Goal: Information Seeking & Learning: Find contact information

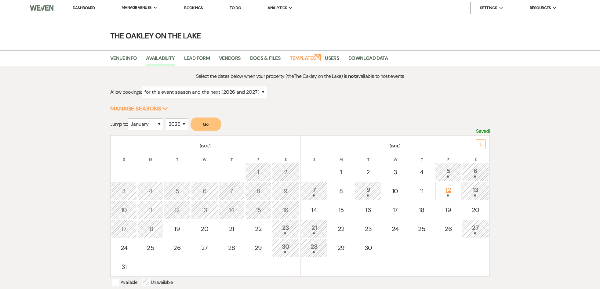
click at [452, 195] on div at bounding box center [449, 196] width 20 height 2
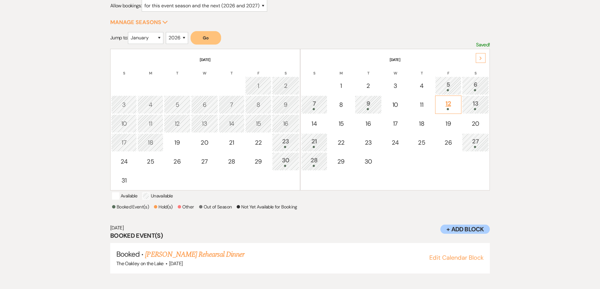
scroll to position [89, 0]
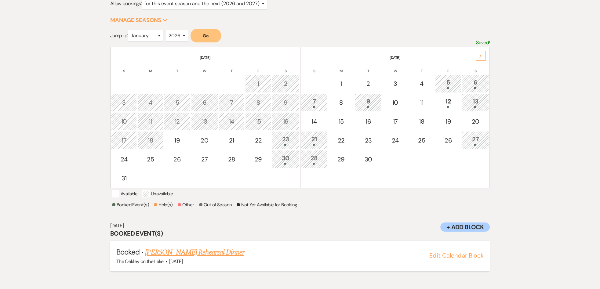
click at [449, 259] on button "Edit Calendar Block" at bounding box center [456, 256] width 54 height 6
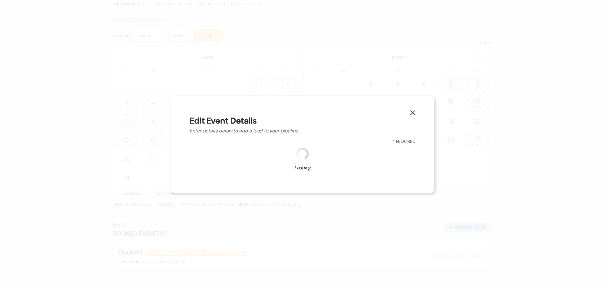
select select "660"
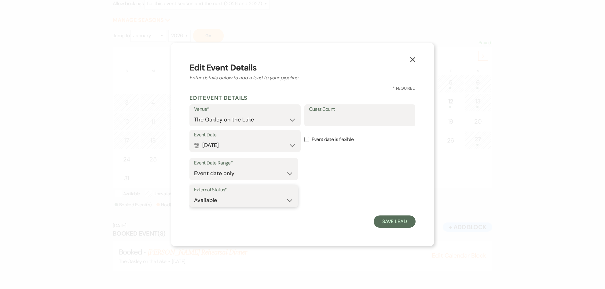
click at [237, 202] on select "Available Unavailable" at bounding box center [243, 201] width 99 height 12
select select "false"
click at [194, 195] on select "Available Unavailable" at bounding box center [243, 201] width 99 height 12
click at [413, 222] on button "Save Lead" at bounding box center [394, 222] width 42 height 12
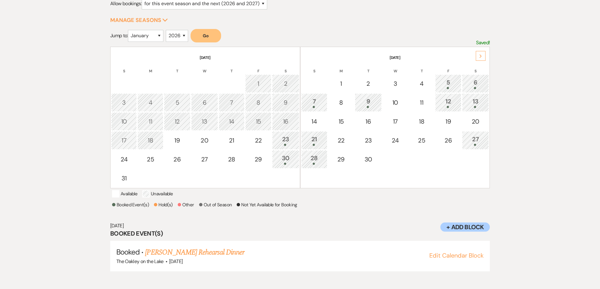
scroll to position [0, 0]
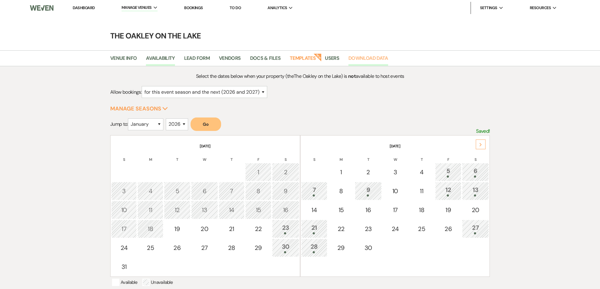
click at [360, 62] on link "Download Data" at bounding box center [368, 60] width 40 height 12
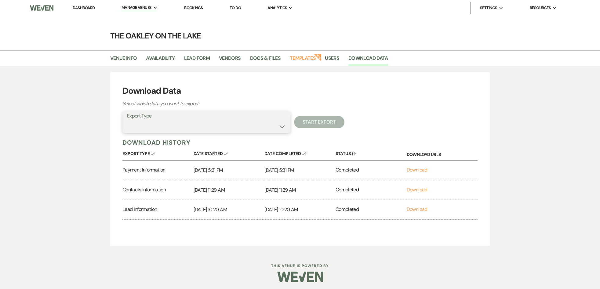
click at [137, 124] on select "Availability Calendar Information Category Templates Contacts Information Event…" at bounding box center [206, 127] width 159 height 12
select select "availabilityInfo"
click at [127, 121] on select "Availability Calendar Information Category Templates Contacts Information Event…" at bounding box center [206, 127] width 159 height 12
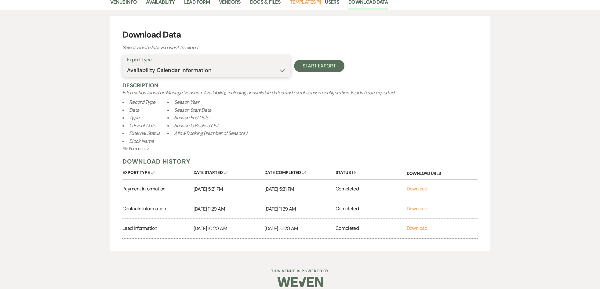
scroll to position [63, 0]
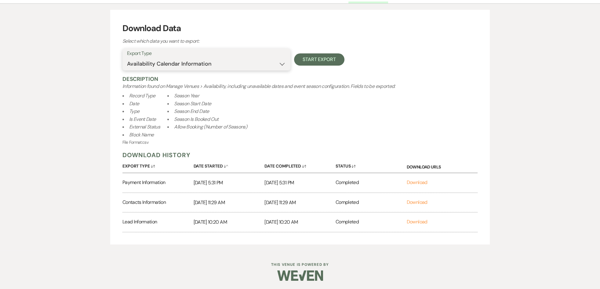
click at [192, 59] on select "Availability Calendar Information Category Templates Contacts Information Event…" at bounding box center [206, 64] width 159 height 12
click at [333, 104] on ul "Record Type Date Type Is Event Date External Status Block Name Season Year Seas…" at bounding box center [299, 115] width 355 height 47
click at [326, 58] on button "Start Export" at bounding box center [319, 59] width 50 height 12
select select
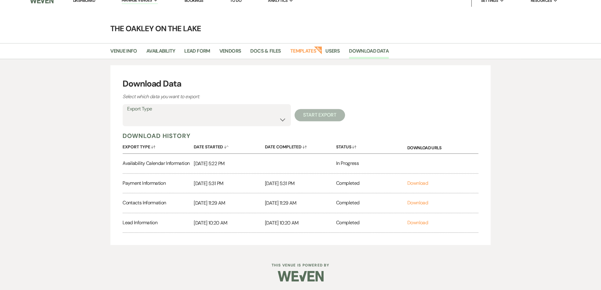
scroll to position [7, 0]
click at [421, 162] on link "Download" at bounding box center [417, 162] width 21 height 6
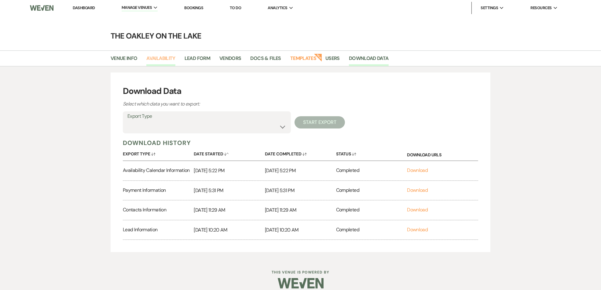
click at [152, 57] on link "Availability" at bounding box center [160, 60] width 29 height 12
select select "2"
select select "2026"
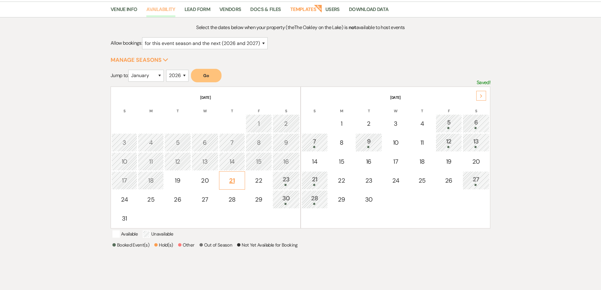
scroll to position [61, 0]
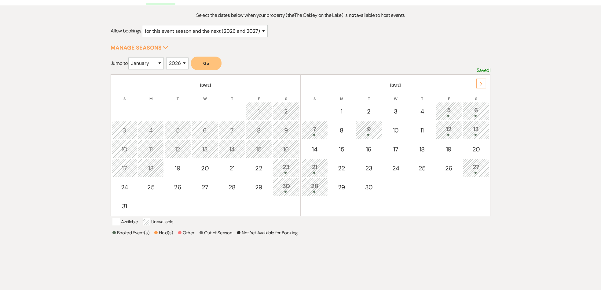
click at [482, 80] on div "Next" at bounding box center [481, 83] width 10 height 10
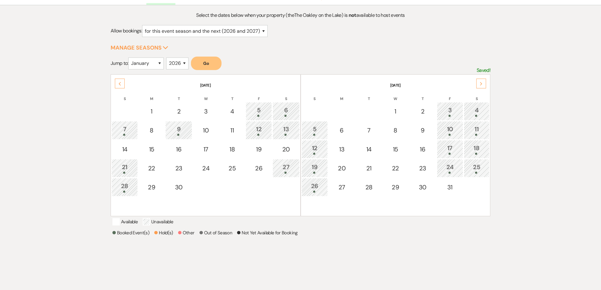
click at [457, 109] on div "3" at bounding box center [450, 110] width 20 height 11
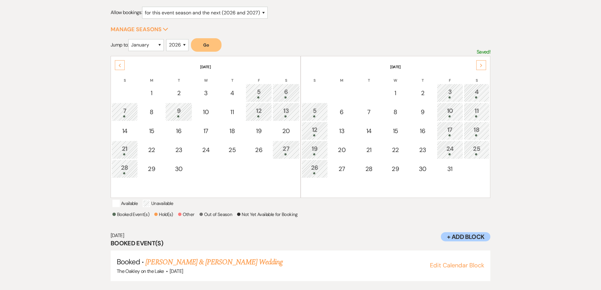
scroll to position [88, 0]
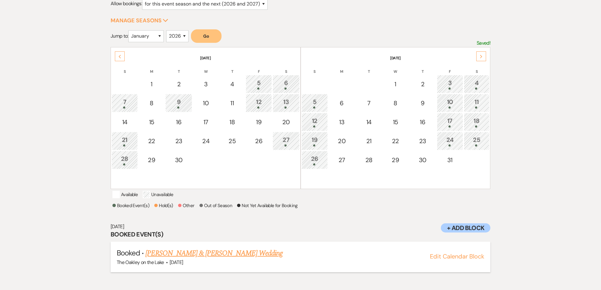
drag, startPoint x: 145, startPoint y: 259, endPoint x: 281, endPoint y: 264, distance: 135.7
click at [281, 264] on li "Booked · [PERSON_NAME] & [PERSON_NAME] Wedding The Oakley on the Lake · [DATE] …" at bounding box center [301, 256] width 380 height 31
copy li "[PERSON_NAME] & [PERSON_NAME] Wedding The Oakley on the Lake · [DATE]"
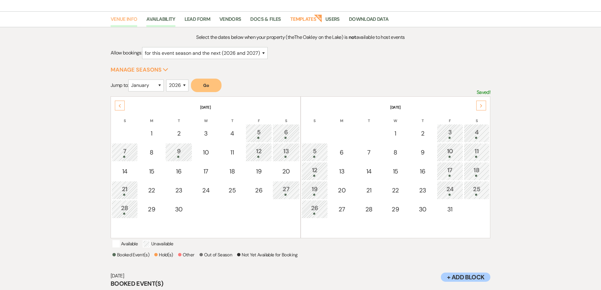
scroll to position [0, 0]
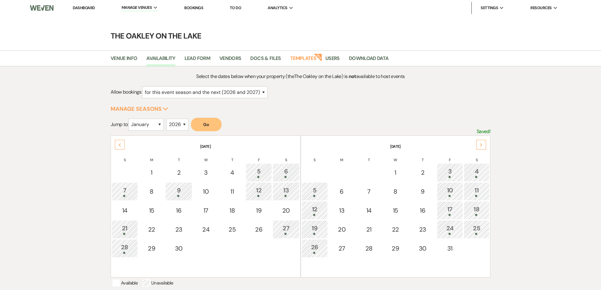
click at [313, 192] on div "5" at bounding box center [315, 190] width 20 height 11
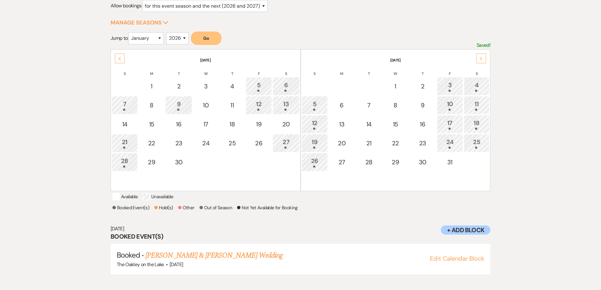
scroll to position [88, 0]
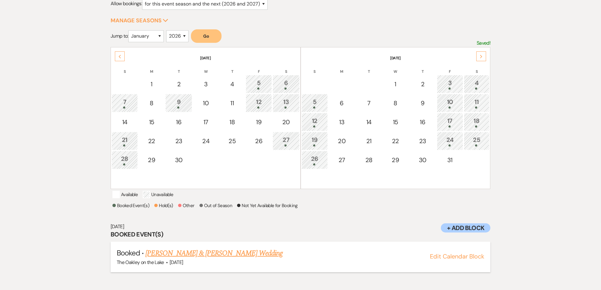
drag, startPoint x: 272, startPoint y: 259, endPoint x: 144, endPoint y: 255, distance: 128.3
click at [144, 255] on h5 "Booked · [PERSON_NAME] & [PERSON_NAME] Wedding" at bounding box center [300, 252] width 367 height 11
copy link "[PERSON_NAME] & [PERSON_NAME] Wedding"
click at [470, 140] on div "25" at bounding box center [476, 140] width 19 height 11
click at [314, 156] on div "26" at bounding box center [315, 159] width 20 height 11
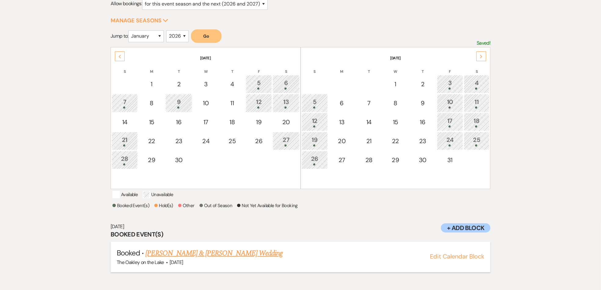
drag, startPoint x: 278, startPoint y: 257, endPoint x: 148, endPoint y: 260, distance: 129.8
click at [148, 258] on h5 "Booked · [PERSON_NAME] & [PERSON_NAME] Wedding" at bounding box center [300, 252] width 367 height 11
copy link "[PERSON_NAME] & [PERSON_NAME] Wedding"
click at [477, 56] on div "Next" at bounding box center [481, 56] width 10 height 10
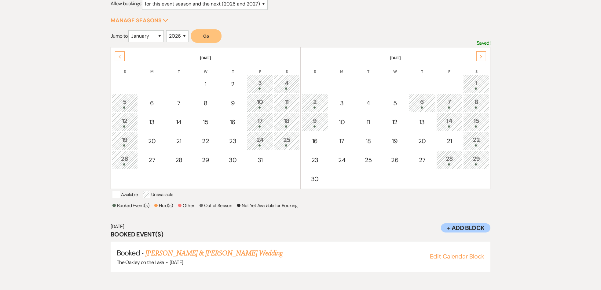
click at [482, 104] on div "8" at bounding box center [476, 102] width 20 height 11
drag, startPoint x: 286, startPoint y: 259, endPoint x: 147, endPoint y: 261, distance: 139.3
click at [147, 258] on h5 "Booked · [PERSON_NAME] & [PERSON_NAME] Wedding" at bounding box center [300, 252] width 367 height 11
copy link "[PERSON_NAME] & [PERSON_NAME] Wedding"
click at [315, 122] on div "9" at bounding box center [315, 121] width 20 height 11
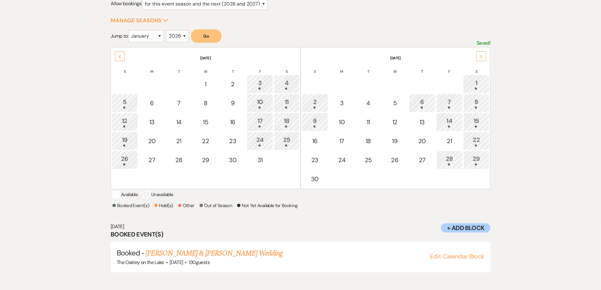
click at [447, 122] on div "14" at bounding box center [449, 121] width 20 height 11
click at [478, 121] on div "15" at bounding box center [476, 121] width 20 height 11
click at [484, 56] on div "Next" at bounding box center [481, 56] width 10 height 10
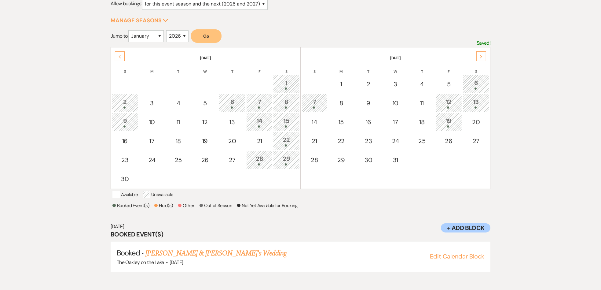
click at [451, 122] on div "19" at bounding box center [449, 121] width 20 height 11
drag, startPoint x: 243, startPoint y: 259, endPoint x: 148, endPoint y: 261, distance: 95.9
click at [148, 258] on h5 "Booked · [PERSON_NAME] Corporate Event" at bounding box center [300, 252] width 367 height 11
copy link "[PERSON_NAME] Corporate Event"
click at [480, 56] on icon "Next" at bounding box center [480, 57] width 3 height 4
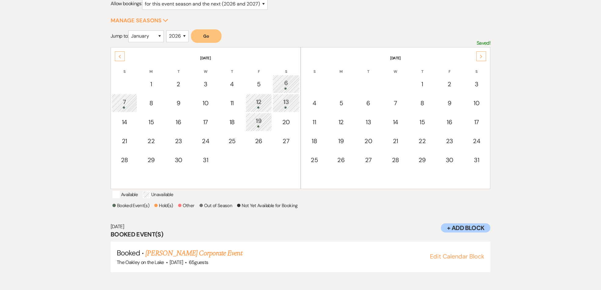
click at [480, 56] on icon "Next" at bounding box center [480, 57] width 3 height 4
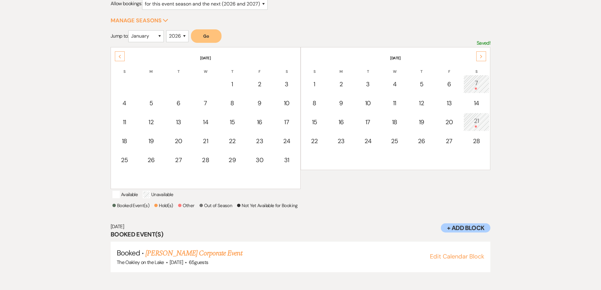
click at [477, 80] on div "7" at bounding box center [476, 83] width 19 height 11
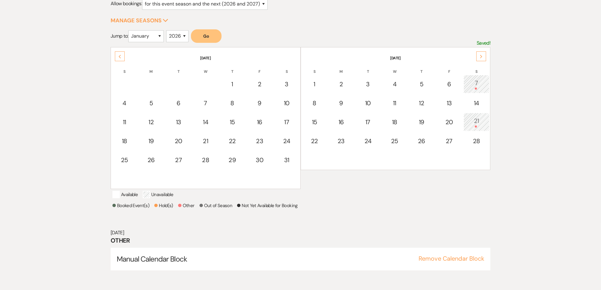
click at [478, 52] on div "Next" at bounding box center [481, 56] width 10 height 10
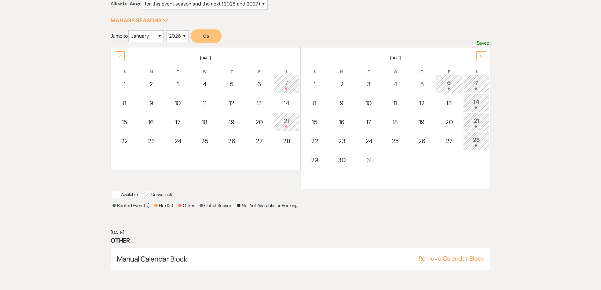
click at [116, 56] on div "Previous" at bounding box center [120, 56] width 10 height 10
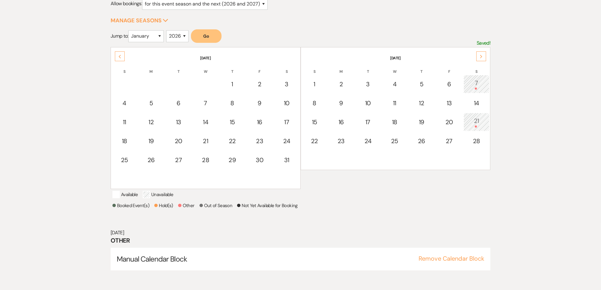
click at [477, 84] on div "7" at bounding box center [476, 83] width 19 height 11
click at [475, 121] on div "21" at bounding box center [476, 121] width 19 height 11
click at [477, 86] on div "7" at bounding box center [476, 83] width 19 height 11
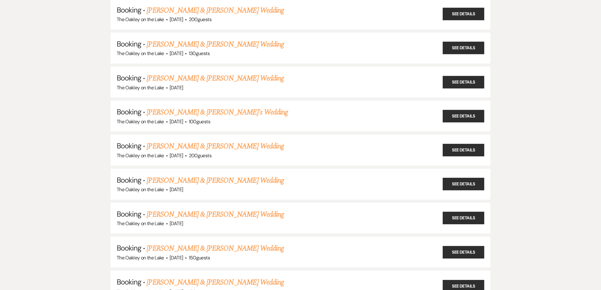
scroll to position [1008, 0]
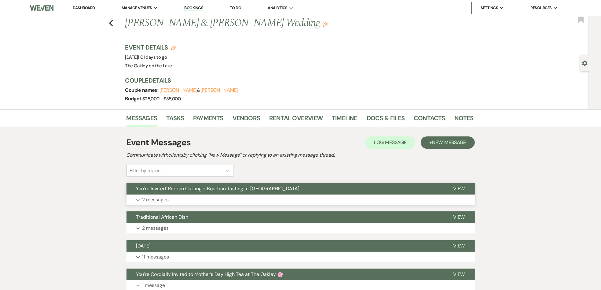
click at [184, 199] on button "Expand 2 messages" at bounding box center [300, 199] width 348 height 10
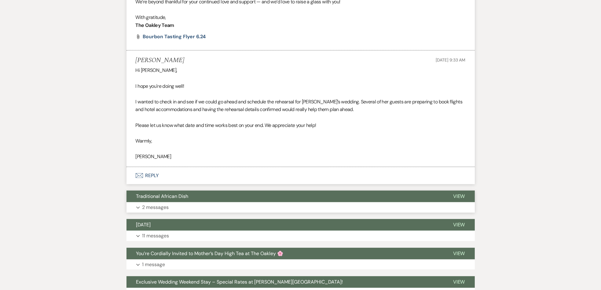
scroll to position [305, 0]
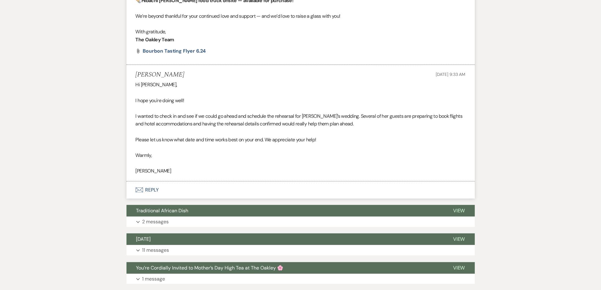
drag, startPoint x: 419, startPoint y: 73, endPoint x: 492, endPoint y: 78, distance: 73.2
click at [492, 78] on div "Messages Tasks Payments Vendors Rental Overview Timeline Docs & Files Contacts …" at bounding box center [300, 162] width 601 height 717
click at [519, 111] on div "Messages Tasks Payments Vendors Rental Overview Timeline Docs & Files Contacts …" at bounding box center [300, 162] width 601 height 717
click at [178, 222] on button "Expand 2 messages" at bounding box center [300, 221] width 348 height 10
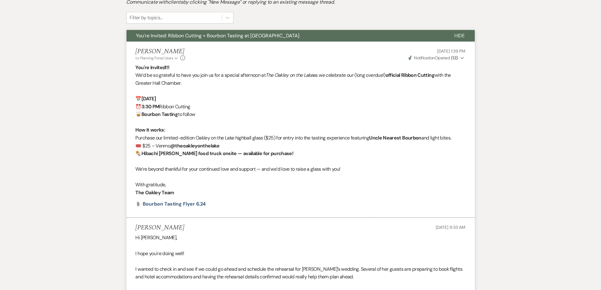
scroll to position [0, 0]
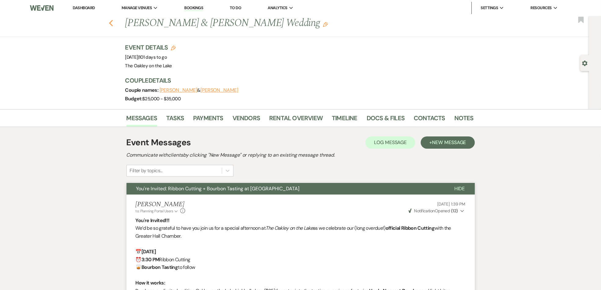
click at [113, 24] on icon "Previous" at bounding box center [111, 23] width 5 height 7
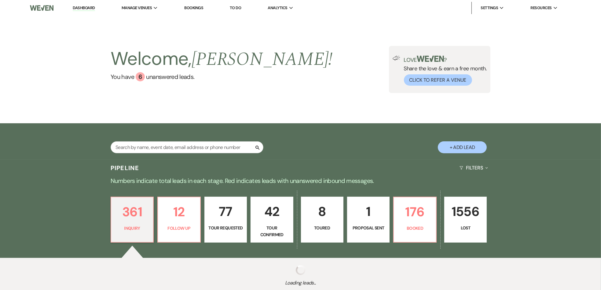
click at [205, 6] on li "Bookings" at bounding box center [193, 8] width 25 height 12
click at [200, 6] on link "Bookings" at bounding box center [193, 7] width 19 height 5
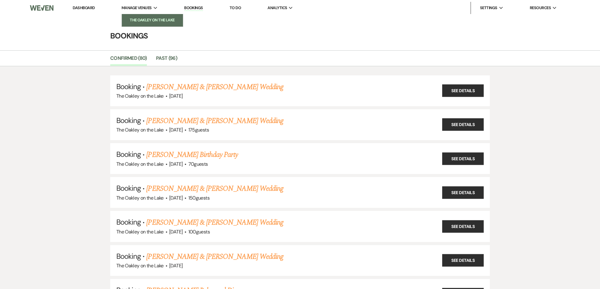
click at [147, 20] on li "The Oakley on the Lake" at bounding box center [152, 20] width 55 height 6
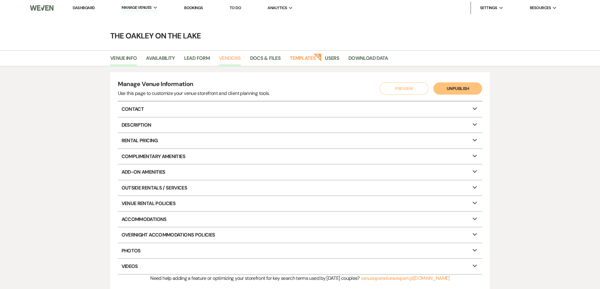
click at [234, 57] on link "Vendors" at bounding box center [230, 60] width 22 height 12
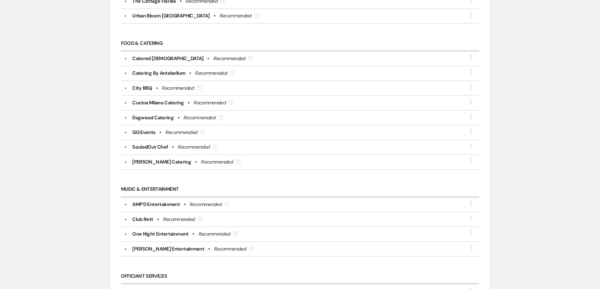
scroll to position [763, 0]
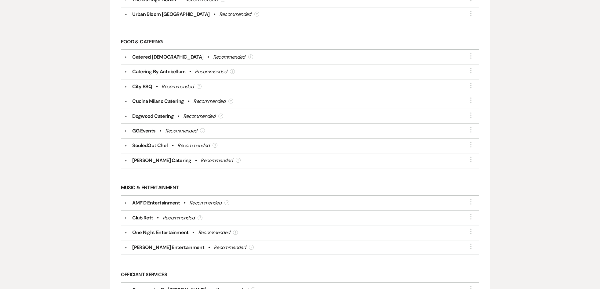
click at [124, 56] on button "▼" at bounding box center [125, 57] width 7 height 3
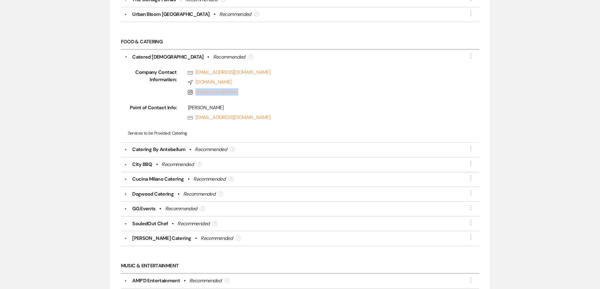
drag, startPoint x: 240, startPoint y: 88, endPoint x: 196, endPoint y: 90, distance: 43.4
click at [196, 90] on span "Instagram @ thecateredkitchen" at bounding box center [323, 91] width 271 height 7
copy link "@ thecateredkitchen"
drag, startPoint x: 188, startPoint y: 104, endPoint x: 214, endPoint y: 107, distance: 26.1
click at [214, 107] on div "Katie Smith" at bounding box center [323, 107] width 271 height 7
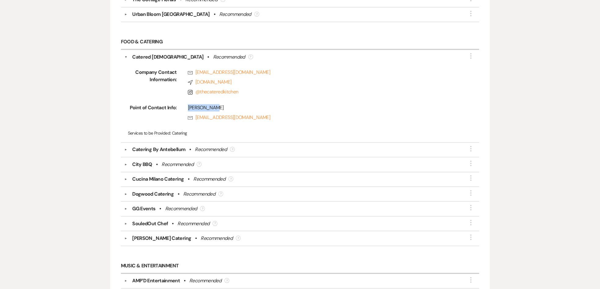
copy div "Katie Smith"
click at [192, 122] on div "Company Contact Information: Rsvp ksmith@thecateredkitchen.net Compass www.thec…" at bounding box center [299, 100] width 351 height 78
click at [125, 148] on button "▼" at bounding box center [125, 149] width 7 height 3
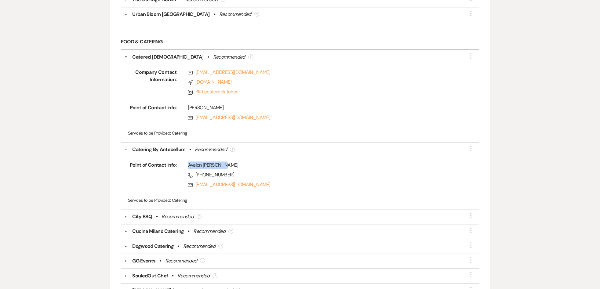
drag, startPoint x: 224, startPoint y: 161, endPoint x: 188, endPoint y: 164, distance: 35.6
click at [188, 164] on div "Avalon Schilling" at bounding box center [323, 165] width 271 height 7
copy div "Avalon Schilling"
drag, startPoint x: 195, startPoint y: 172, endPoint x: 232, endPoint y: 172, distance: 37.6
click at [232, 172] on span "Phone (762) 244-3877" at bounding box center [323, 174] width 271 height 7
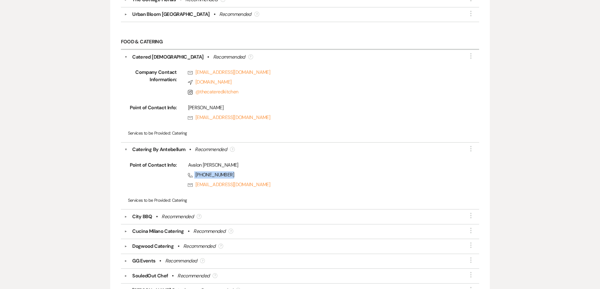
click at [241, 171] on span "Phone (762) 244-3877" at bounding box center [323, 174] width 271 height 7
drag, startPoint x: 232, startPoint y: 169, endPoint x: 195, endPoint y: 173, distance: 37.1
click at [195, 173] on span "Phone (762) 244-3877" at bounding box center [323, 174] width 271 height 7
copy span "(762) 244-3877"
click at [126, 215] on button "▼" at bounding box center [125, 216] width 7 height 3
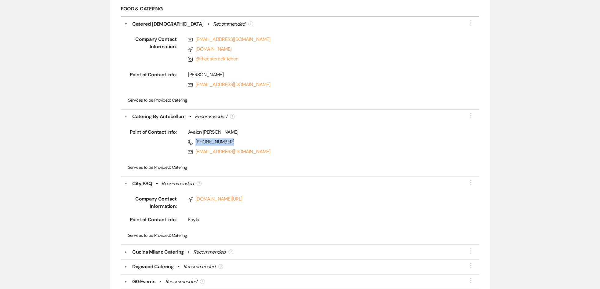
scroll to position [825, 0]
